Goal: Check status: Check status

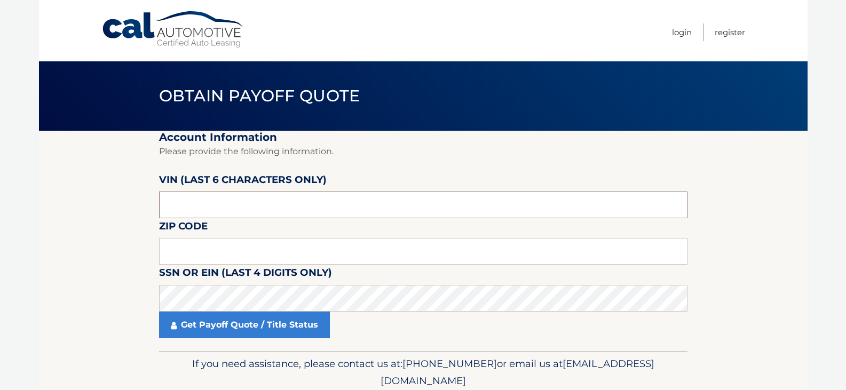
click at [212, 206] on input "text" at bounding box center [423, 205] width 528 height 27
click at [172, 208] on input "text" at bounding box center [423, 205] width 528 height 27
type input "241863"
click at [184, 248] on input "text" at bounding box center [423, 251] width 528 height 27
click at [230, 246] on input "text" at bounding box center [423, 251] width 528 height 27
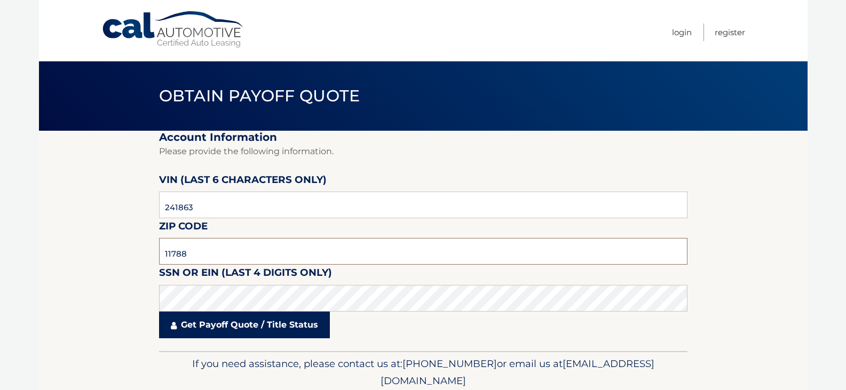
type input "11788"
click at [202, 316] on link "Get Payoff Quote / Title Status" at bounding box center [244, 325] width 171 height 27
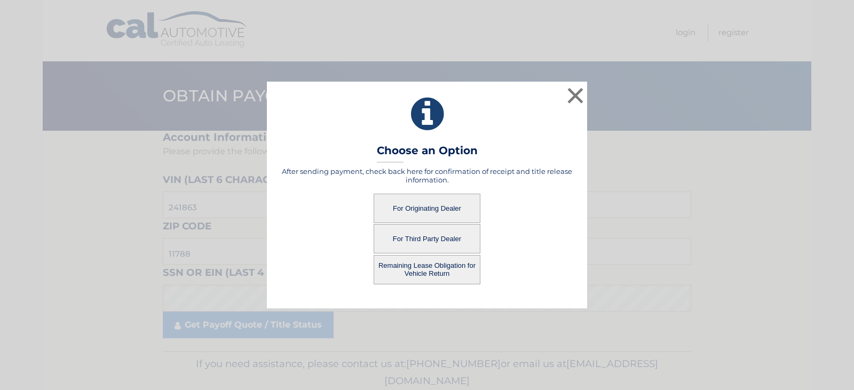
click at [442, 205] on button "For Originating Dealer" at bounding box center [426, 208] width 107 height 29
click at [409, 215] on button "For Originating Dealer" at bounding box center [426, 208] width 107 height 29
